Goal: Find specific page/section

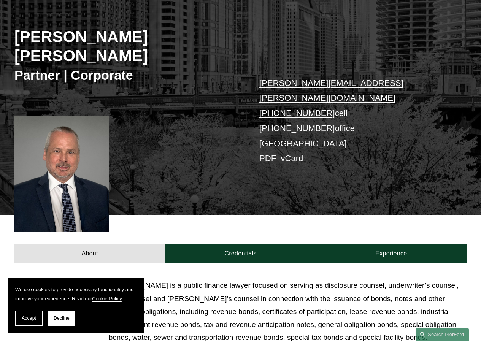
scroll to position [76, 0]
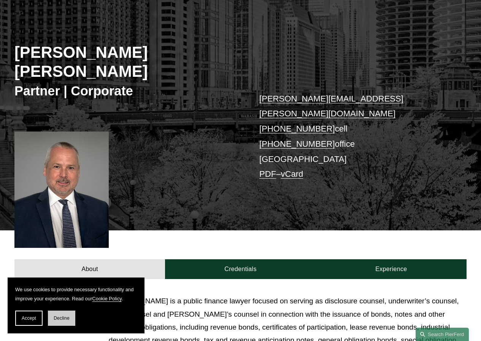
click at [70, 318] on button "Decline" at bounding box center [61, 318] width 27 height 15
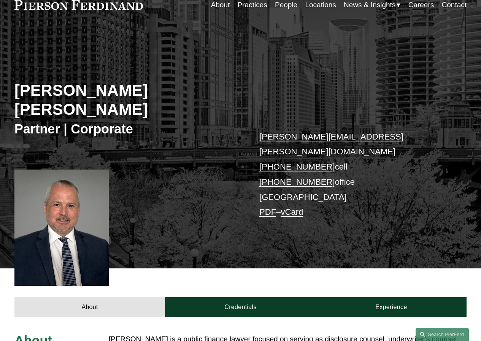
scroll to position [0, 0]
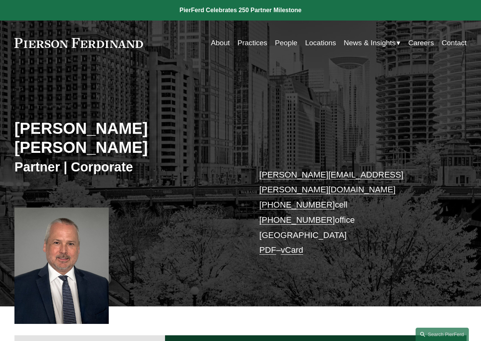
click at [246, 42] on link "Practices" at bounding box center [253, 43] width 30 height 14
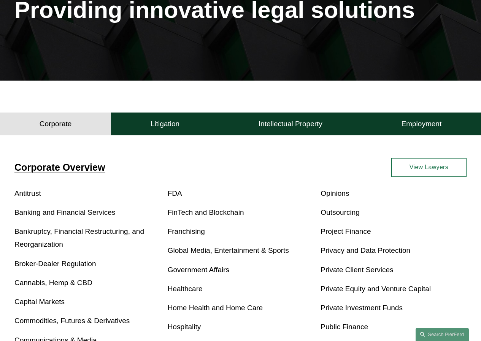
scroll to position [152, 0]
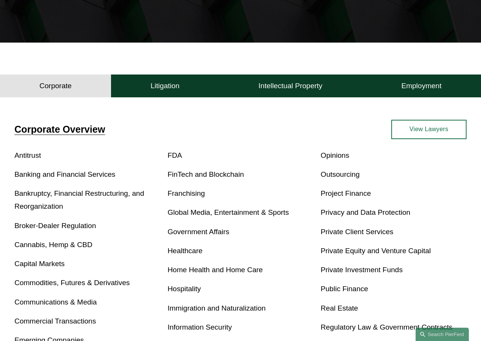
click at [350, 292] on link "Public Finance" at bounding box center [345, 289] width 48 height 8
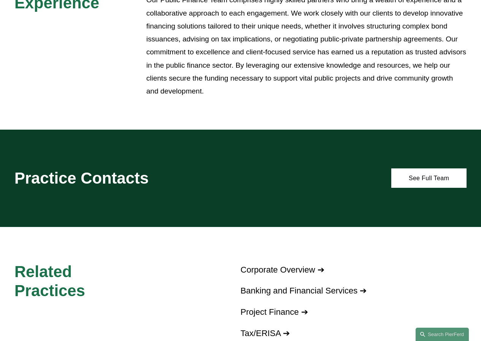
scroll to position [334, 0]
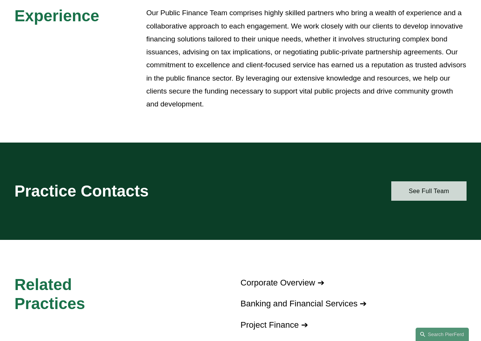
click at [411, 195] on link "See Full Team" at bounding box center [429, 191] width 75 height 19
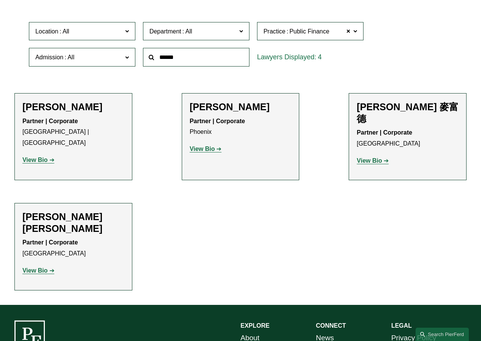
scroll to position [100, 0]
